Goal: Transaction & Acquisition: Purchase product/service

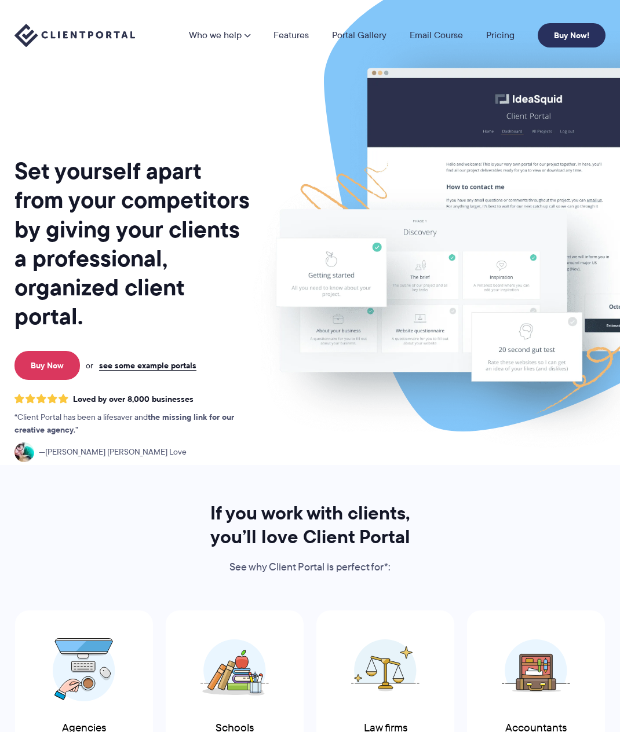
click at [570, 31] on link "Buy Now!" at bounding box center [572, 35] width 68 height 24
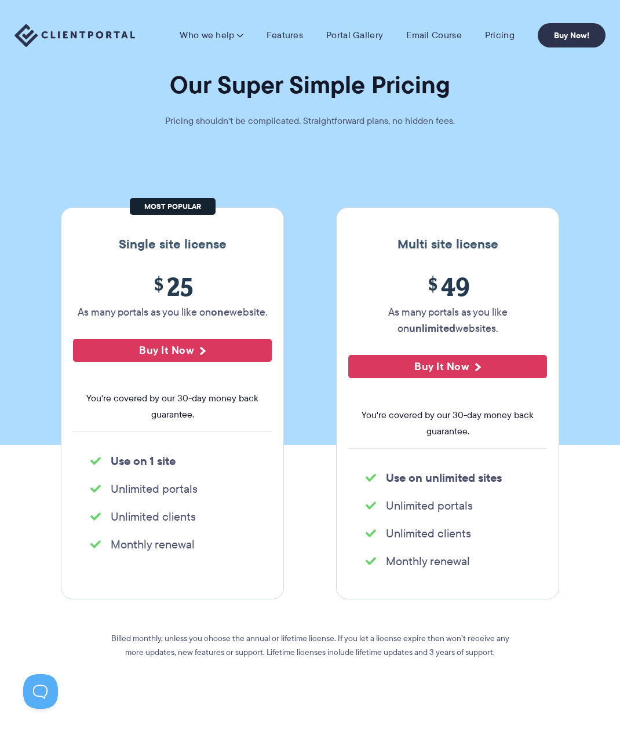
click at [353, 184] on section "Our Super Simple Pricing Pricing shouldn't be complicated. Straightforward plan…" at bounding box center [310, 222] width 620 height 445
